Goal: Task Accomplishment & Management: Manage account settings

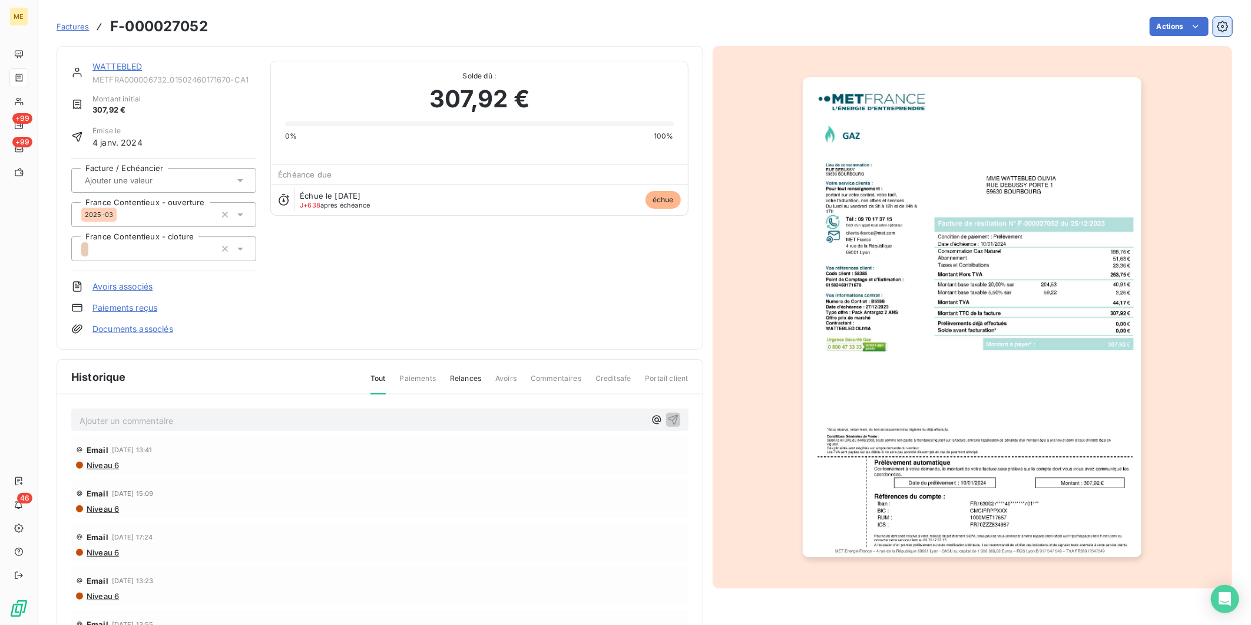
click at [1217, 32] on icon "button" at bounding box center [1223, 27] width 12 height 12
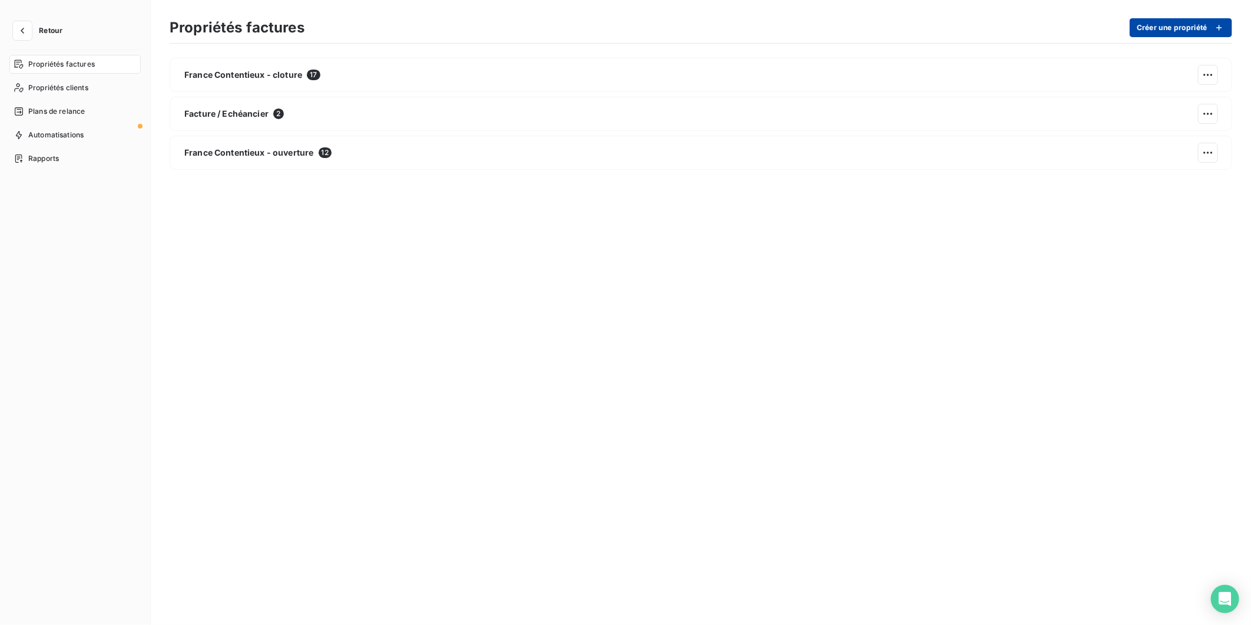
click at [1188, 34] on button "Créer une propriété" at bounding box center [1181, 27] width 103 height 19
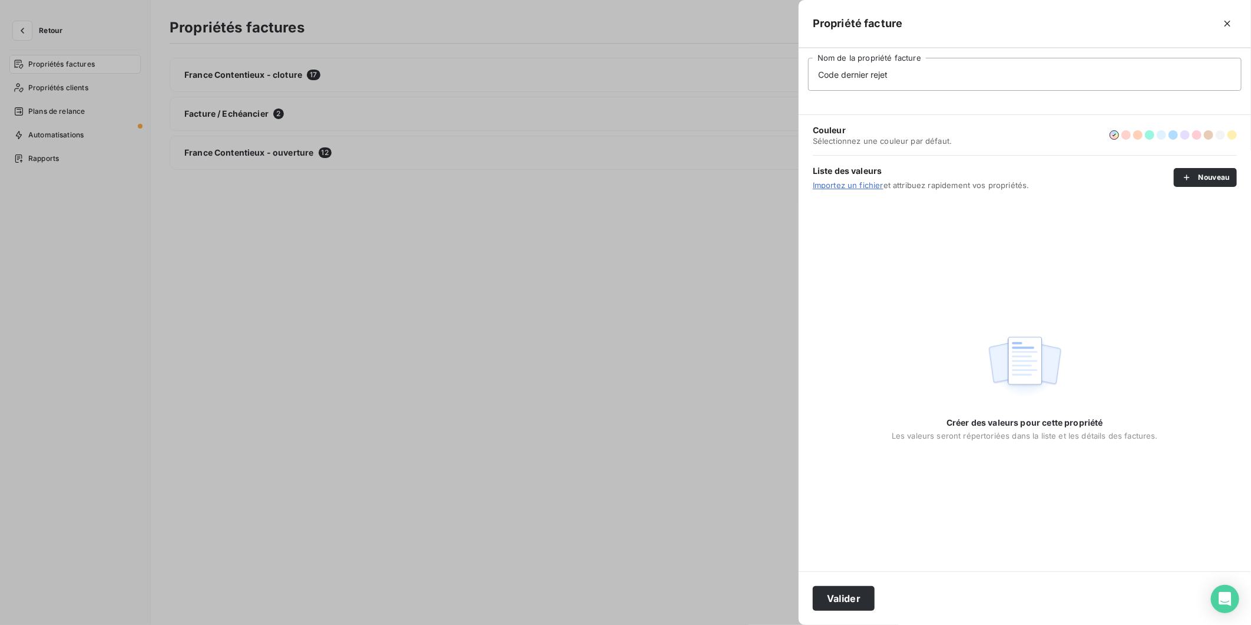
click at [841, 74] on input "Code dernier rejet" at bounding box center [1025, 74] width 434 height 33
type input "Code dernier rejet"
click at [868, 590] on button "Valider" at bounding box center [844, 598] width 62 height 25
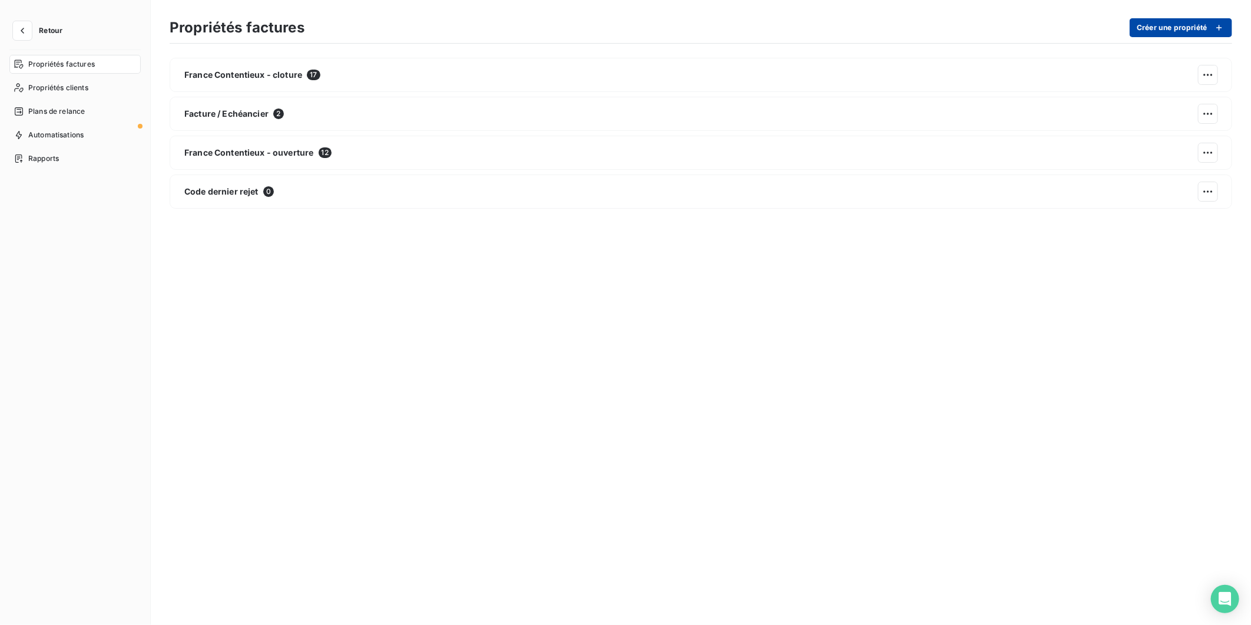
click at [1180, 30] on button "Créer une propriété" at bounding box center [1181, 27] width 103 height 19
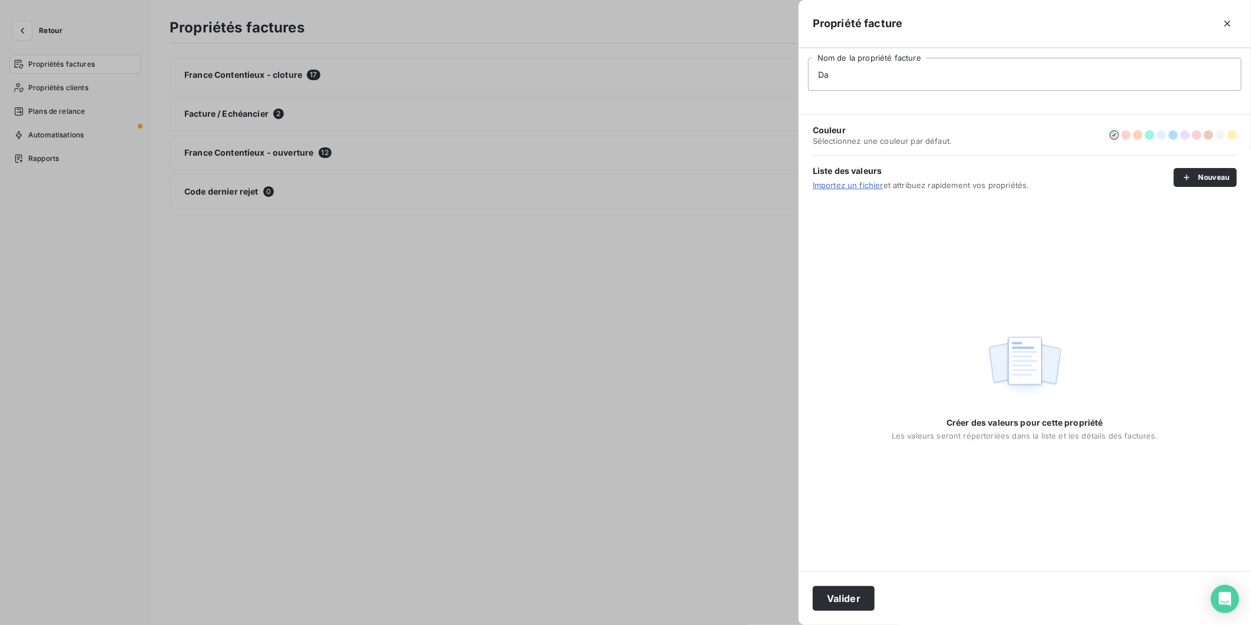
type input "D"
type input "Mois dernier rejet"
click at [813, 586] on button "Valider" at bounding box center [844, 598] width 62 height 25
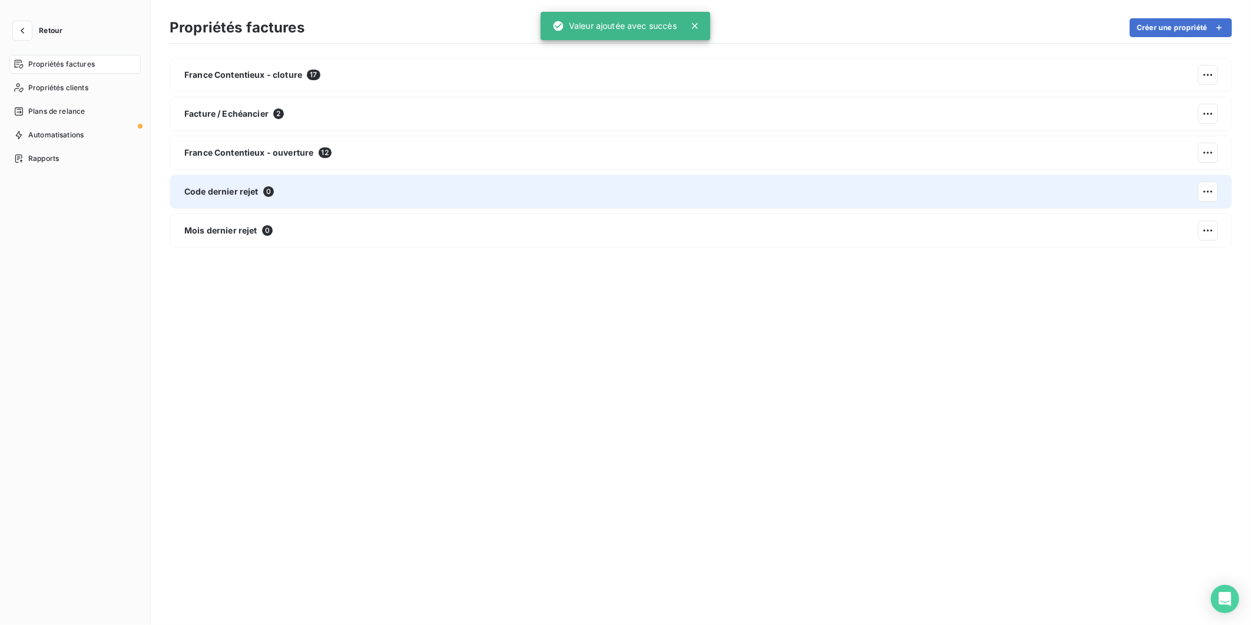
click at [585, 184] on div "Code dernier rejet 0" at bounding box center [701, 191] width 1063 height 34
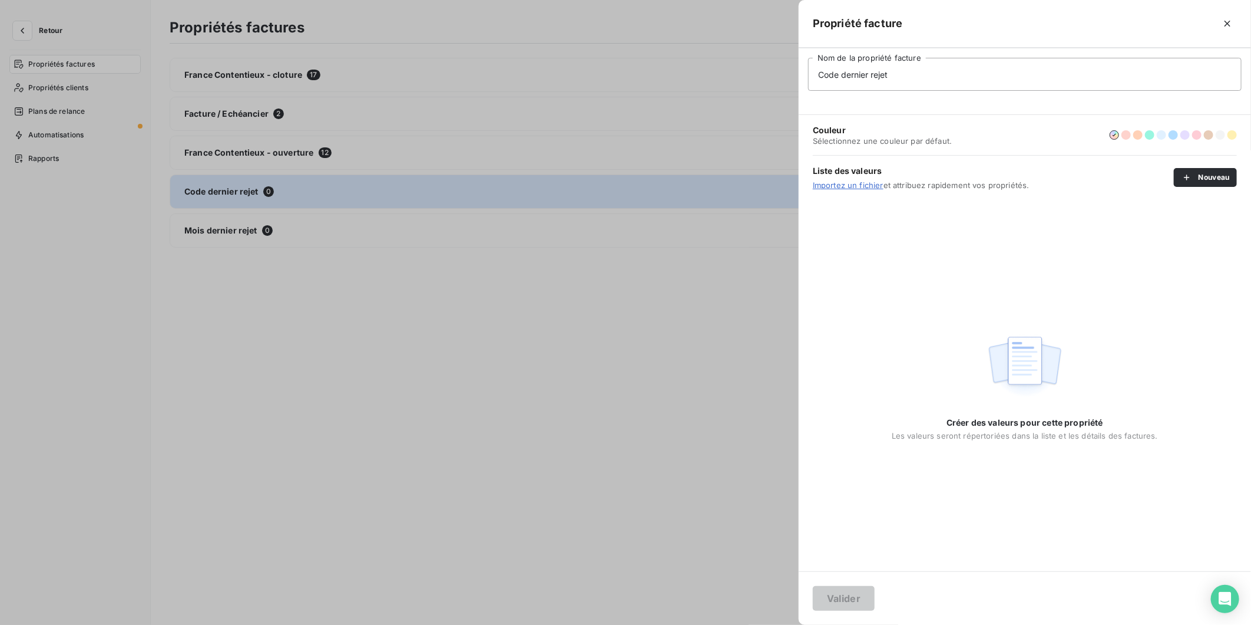
click at [861, 189] on link "Importez un fichier" at bounding box center [848, 184] width 71 height 9
